Goal: Answer question/provide support

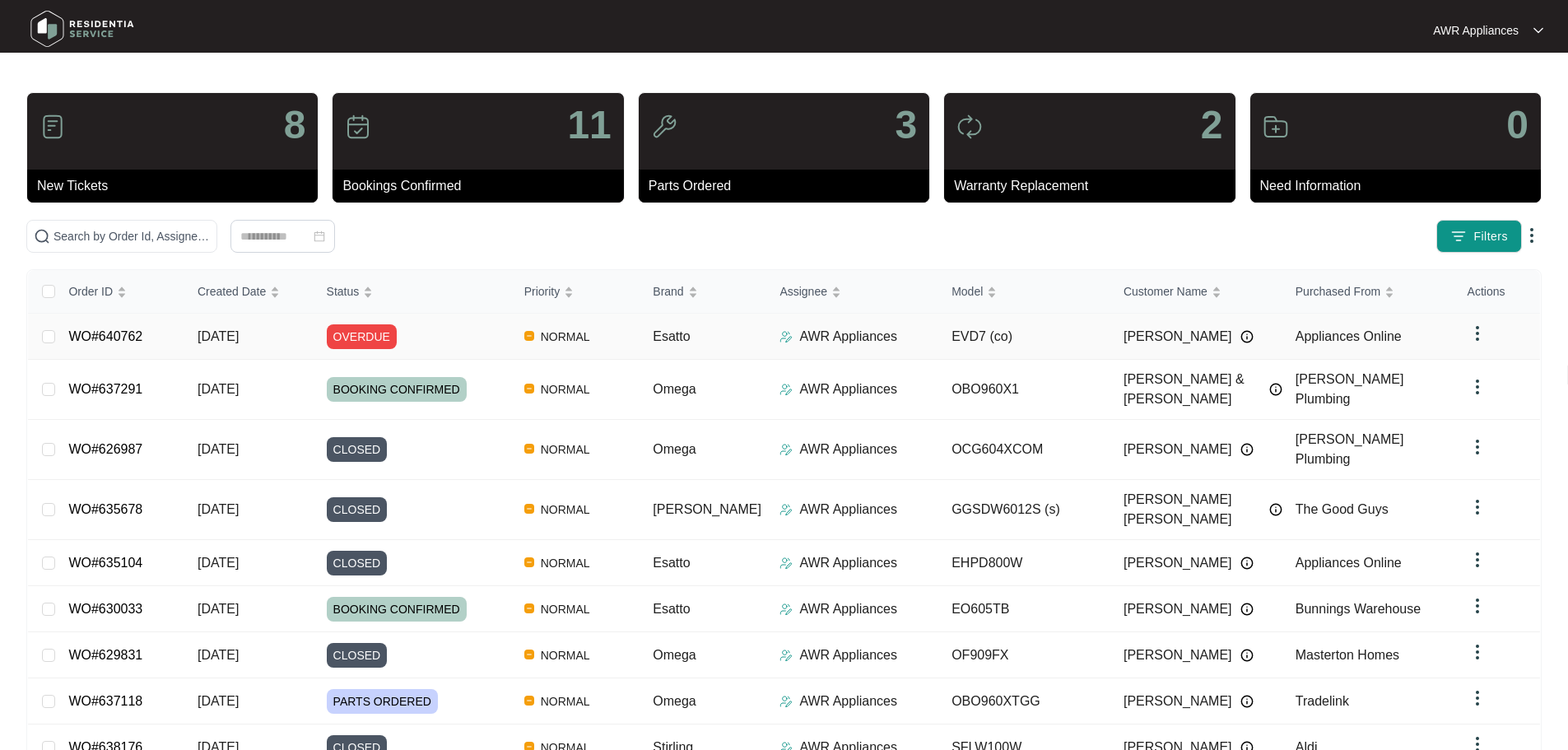
click at [215, 341] on span "[DATE]" at bounding box center [218, 336] width 42 height 14
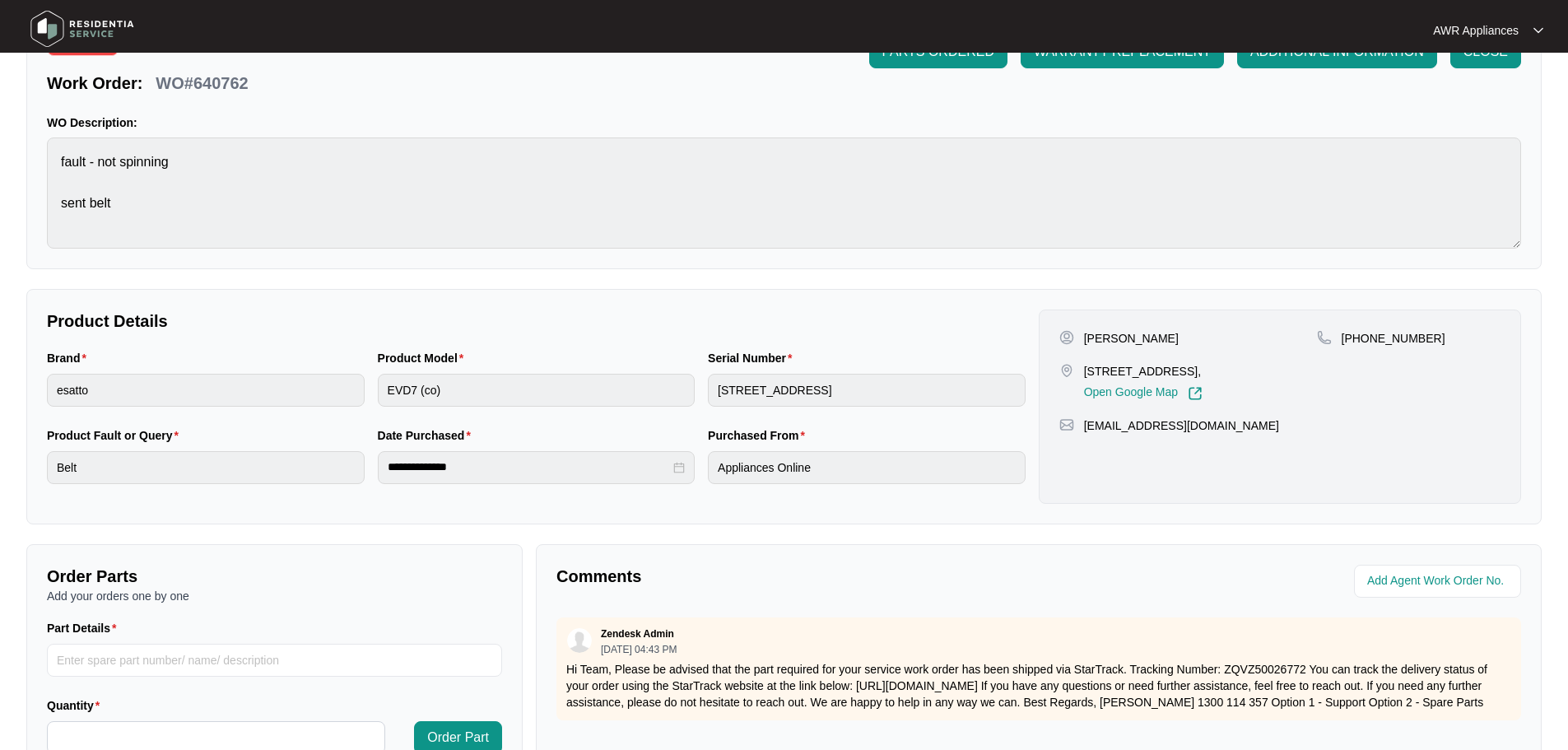
scroll to position [342, 0]
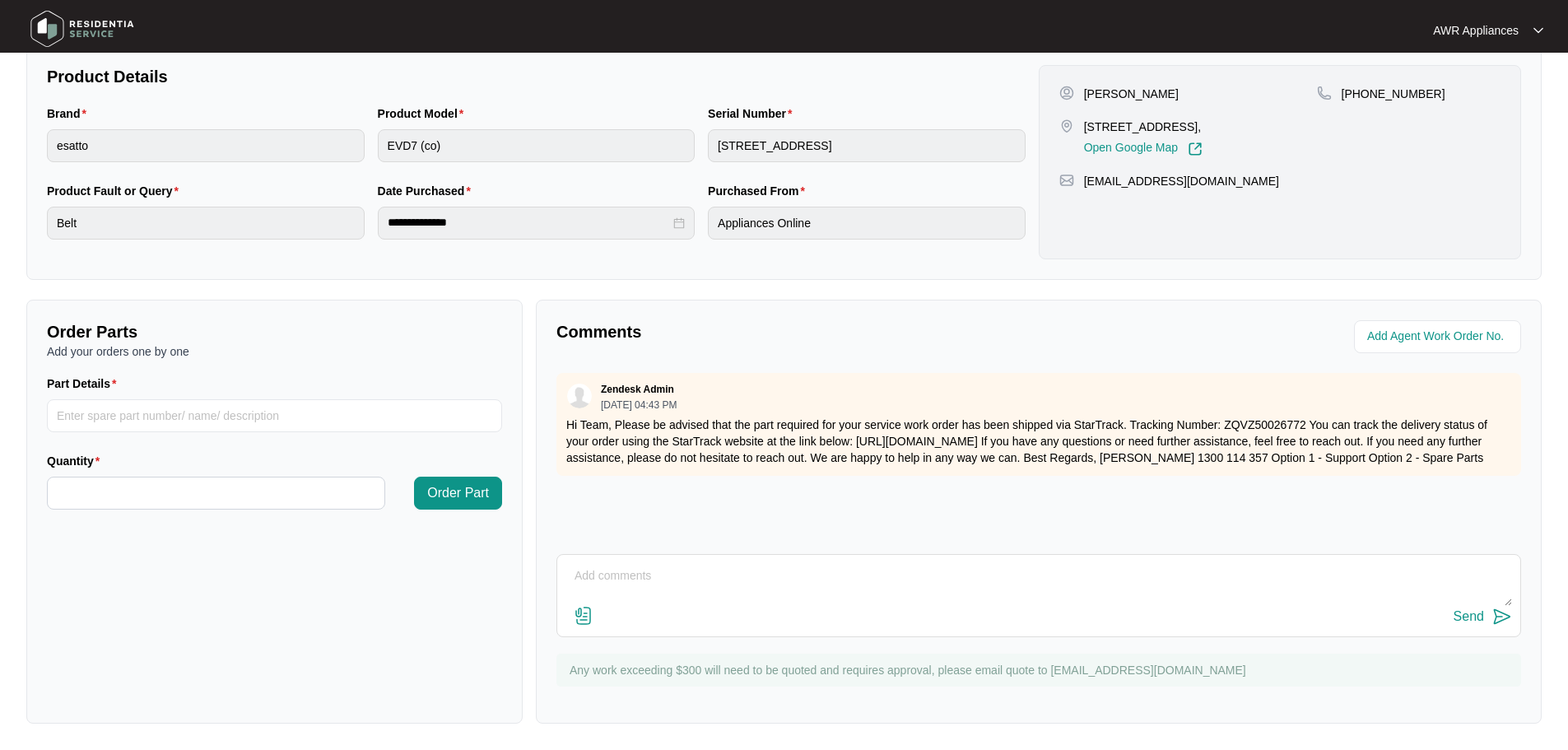
click at [635, 583] on textarea at bounding box center [1039, 585] width 947 height 43
type textarea "Still waiting for part?"
drag, startPoint x: 704, startPoint y: 580, endPoint x: 558, endPoint y: 581, distance: 146.0
click at [557, 581] on div "Still waiting for part? Send" at bounding box center [1039, 596] width 965 height 83
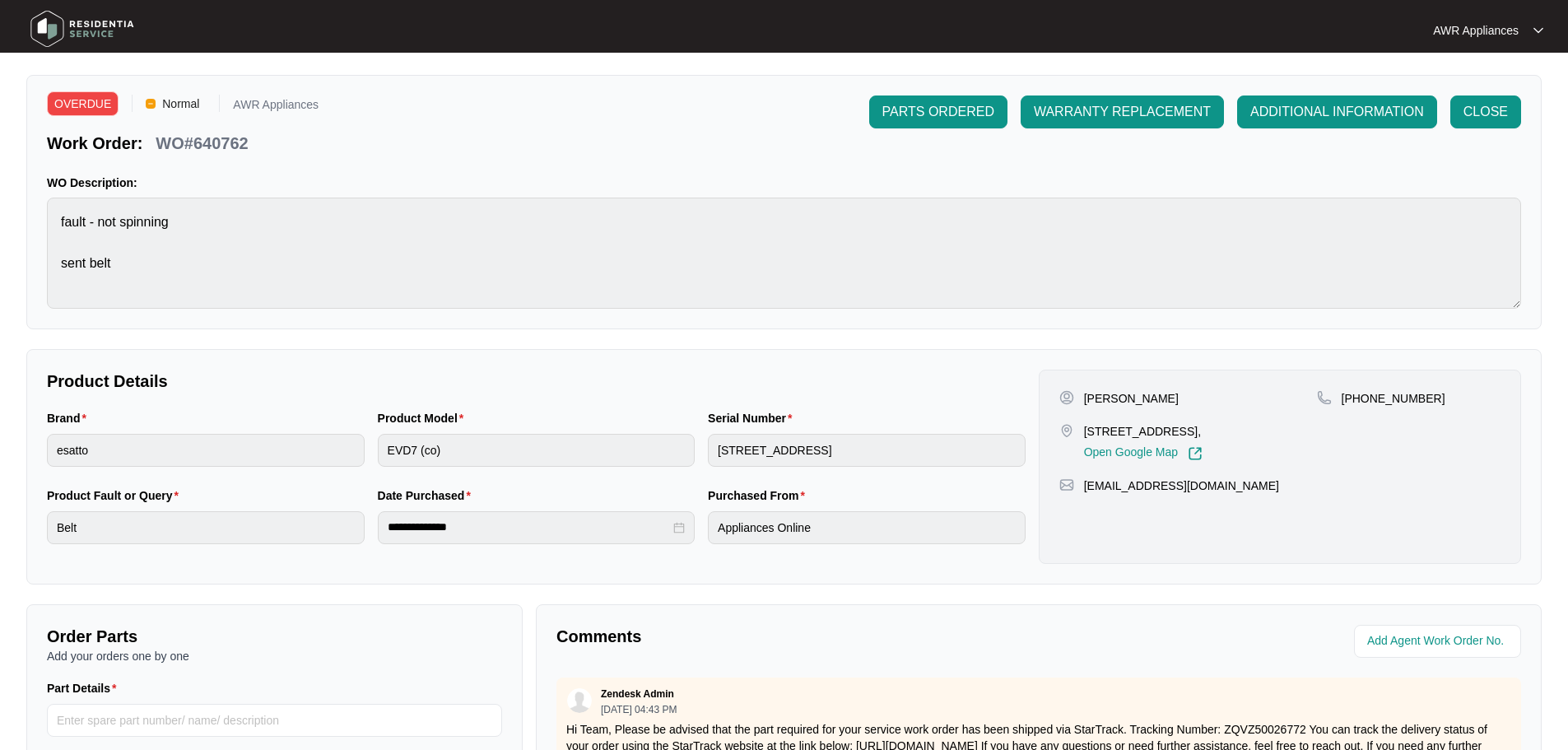
scroll to position [0, 0]
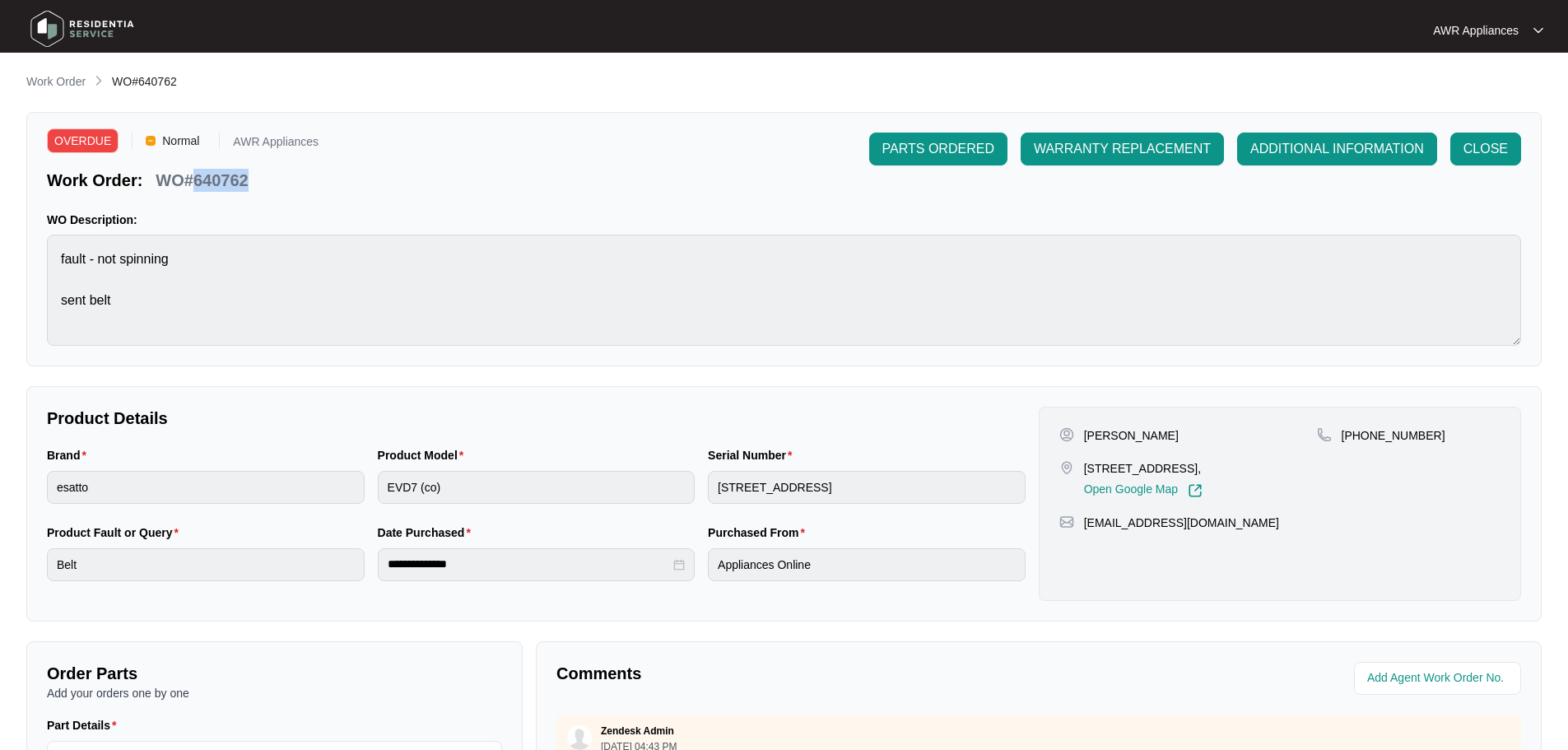
drag, startPoint x: 193, startPoint y: 178, endPoint x: 250, endPoint y: 176, distance: 57.0
click at [250, 176] on div "WO#640762" at bounding box center [202, 177] width 105 height 29
copy p "640762"
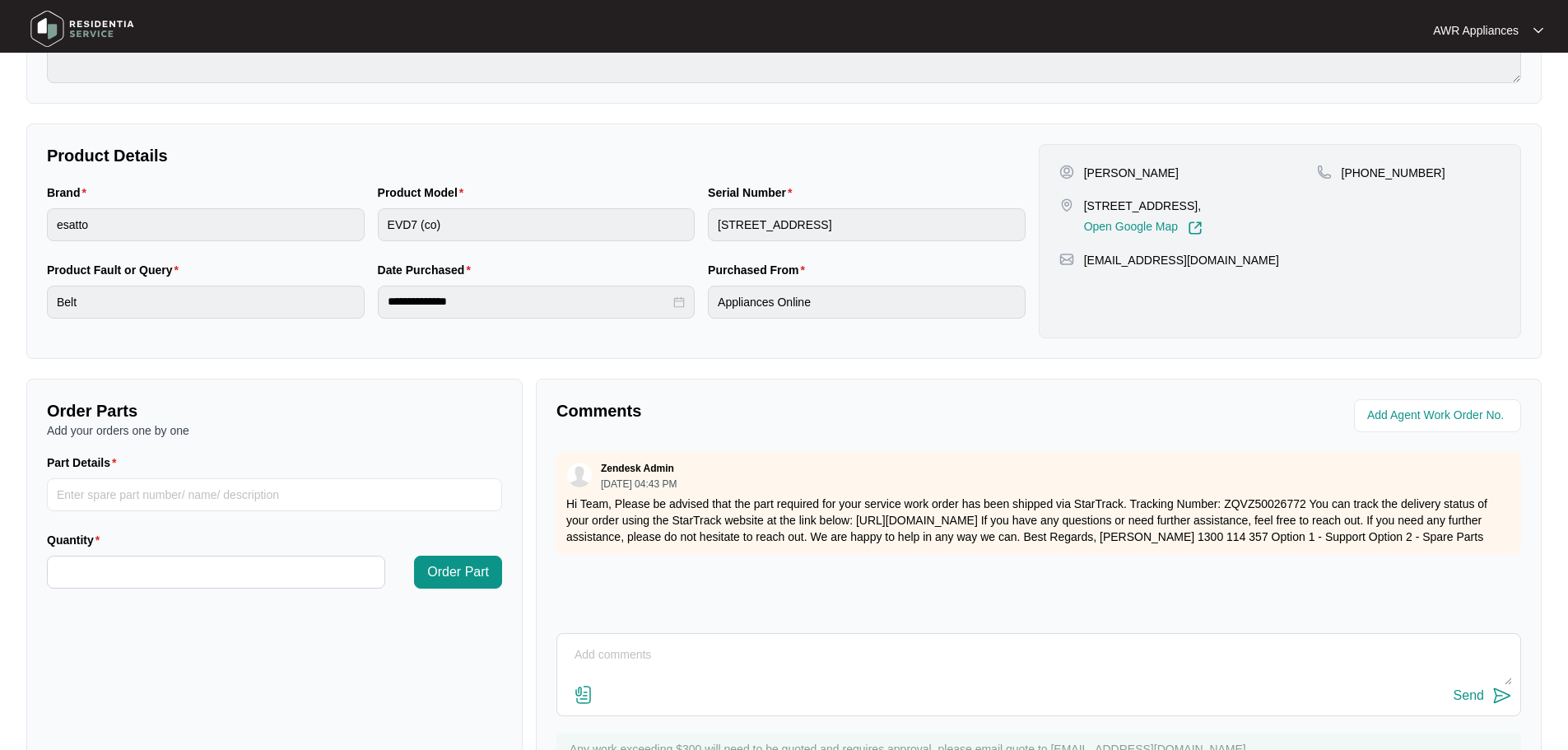
scroll to position [342, 0]
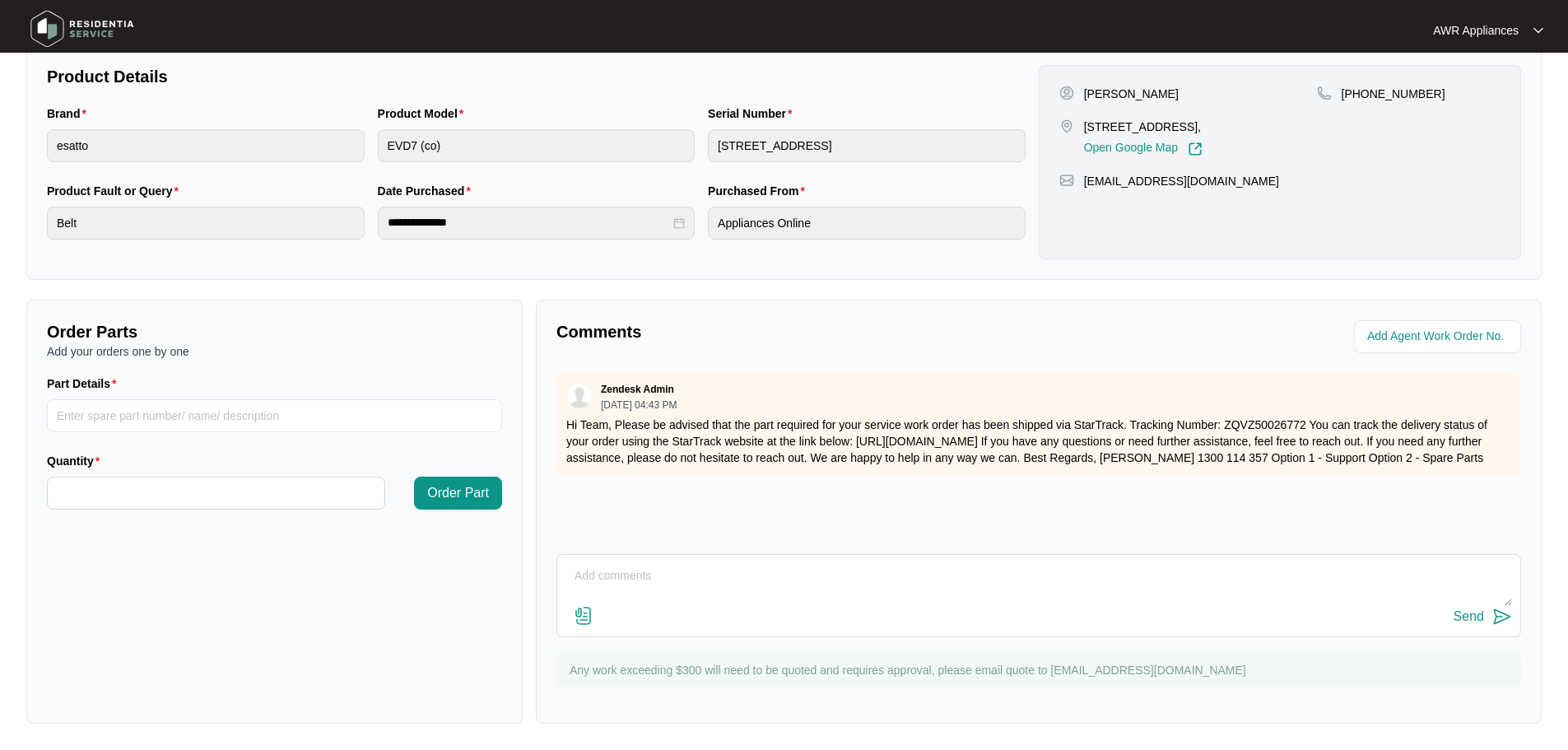
click at [607, 579] on textarea at bounding box center [1039, 585] width 947 height 43
drag, startPoint x: 845, startPoint y: 572, endPoint x: 866, endPoint y: 556, distance: 26.4
click at [846, 572] on textarea "Part has not arrived yet, so I cannot book in customer latest tracking is day d…" at bounding box center [1039, 585] width 947 height 43
click at [967, 576] on textarea "Part has not arrived yet, so I cannot book in customer, latest tracking is day …" at bounding box center [1039, 585] width 947 height 43
type textarea "Part has not arrived yet, so I cannot book in customer, latest tracking is sayi…"
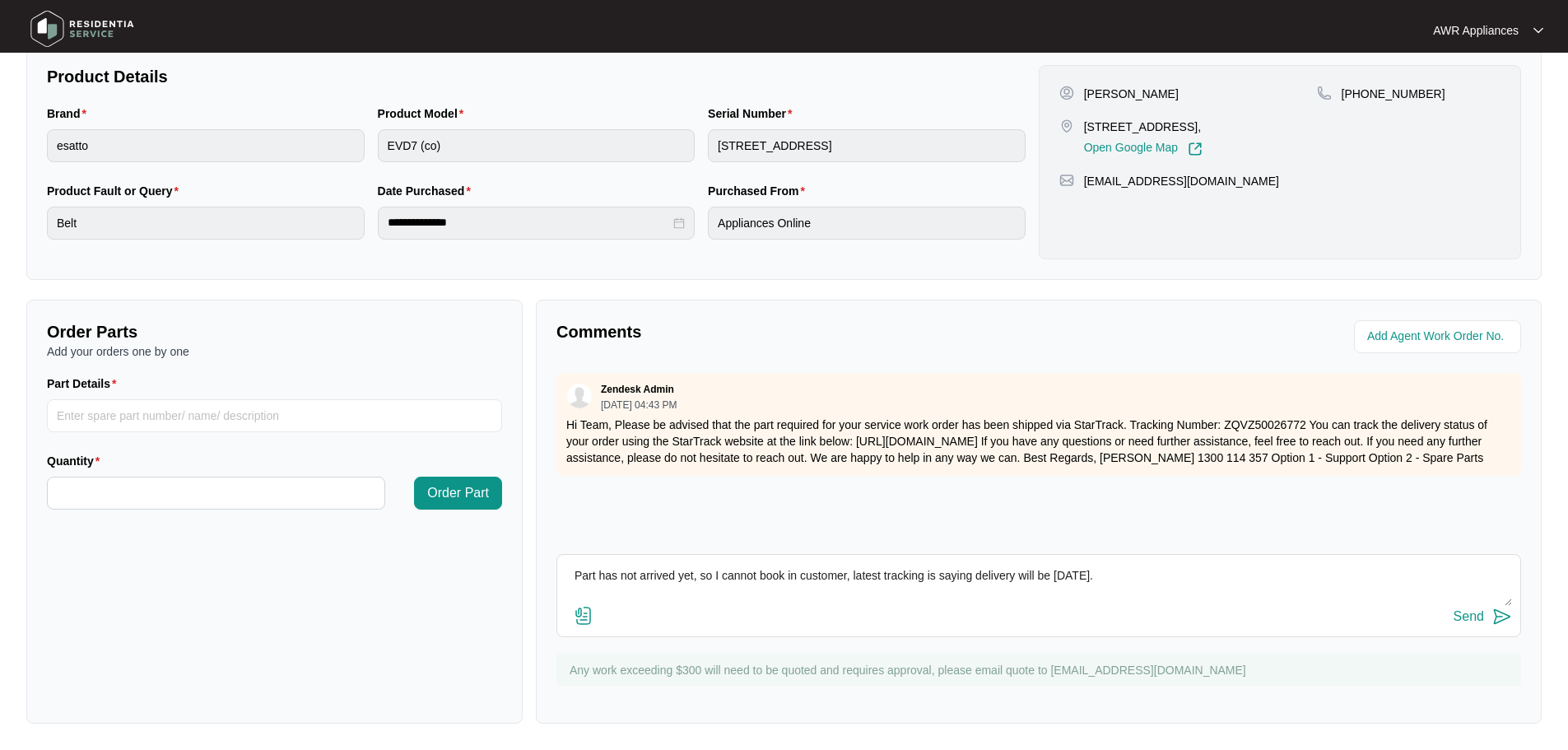
click at [1147, 571] on textarea "Part has not arrived yet, so I cannot book in customer, latest tracking is sayi…" at bounding box center [1039, 585] width 947 height 43
drag, startPoint x: 1150, startPoint y: 570, endPoint x: 559, endPoint y: 580, distance: 591.1
click at [552, 580] on div "Comments Zendesk Admin [DATE] 04:43 PM Hi Team, Please be advised that the part…" at bounding box center [1039, 512] width 1006 height 424
